Goal: Navigation & Orientation: Find specific page/section

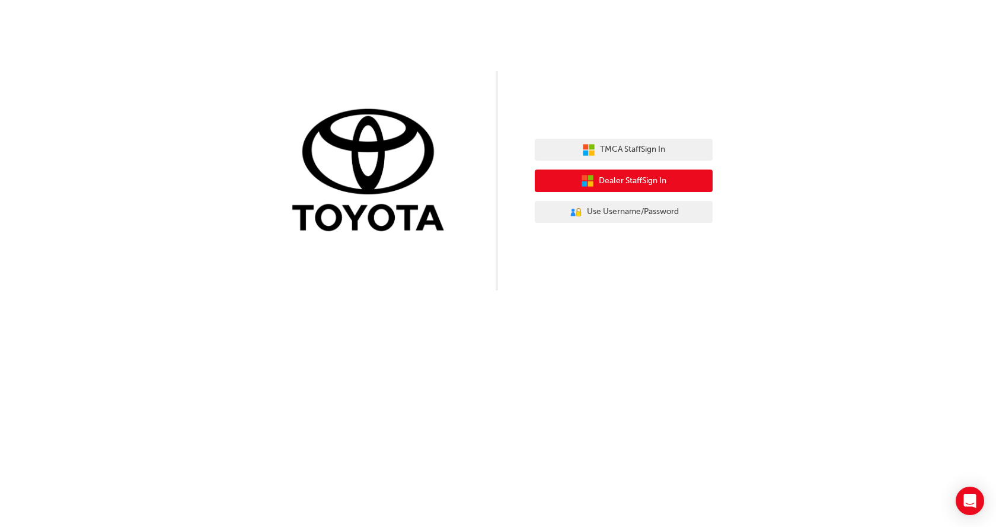
click at [628, 180] on span "Dealer Staff Sign In" at bounding box center [633, 181] width 68 height 14
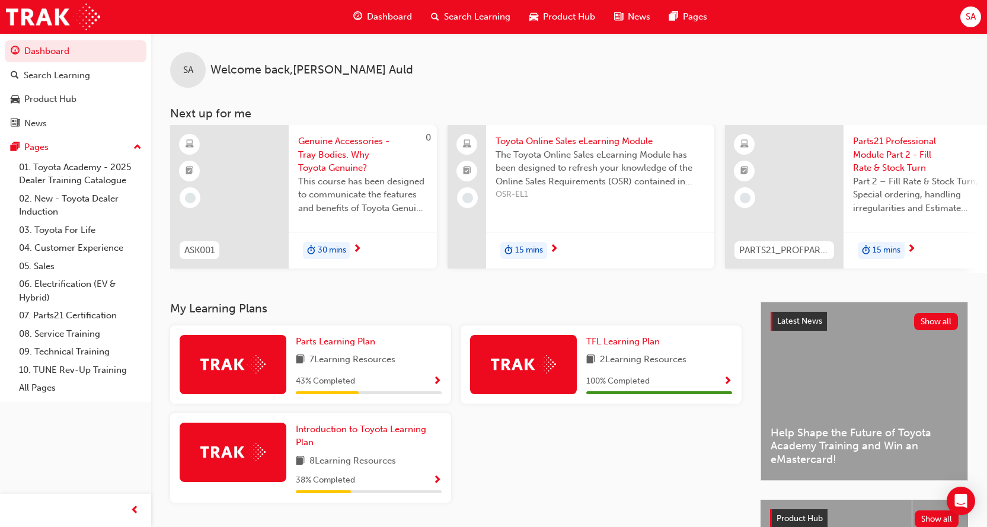
click at [635, 14] on span "News" at bounding box center [639, 17] width 23 height 14
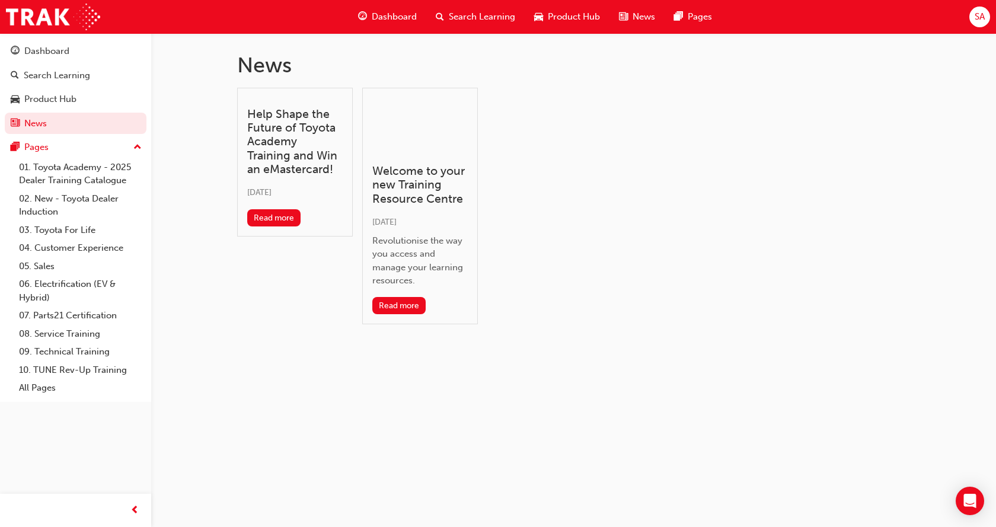
click at [402, 11] on span "Dashboard" at bounding box center [394, 17] width 45 height 14
